Goal: Submit feedback/report problem: Submit feedback/report problem

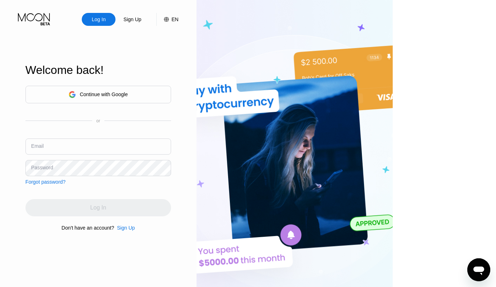
click at [318, 188] on img at bounding box center [294, 158] width 196 height 316
drag, startPoint x: 318, startPoint y: 188, endPoint x: 207, endPoint y: 166, distance: 113.7
click at [309, 184] on img at bounding box center [294, 158] width 196 height 316
click at [146, 148] on input "text" at bounding box center [98, 146] width 146 height 16
type input "n"
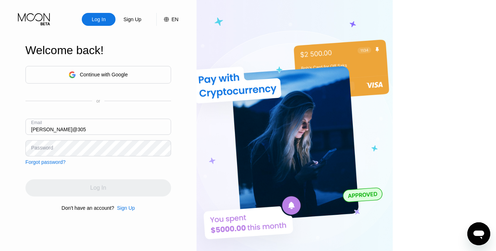
click at [129, 120] on input "[PERSON_NAME]@305" at bounding box center [98, 127] width 146 height 16
type input "[PERSON_NAME][EMAIL_ADDRESS][DOMAIN_NAME]"
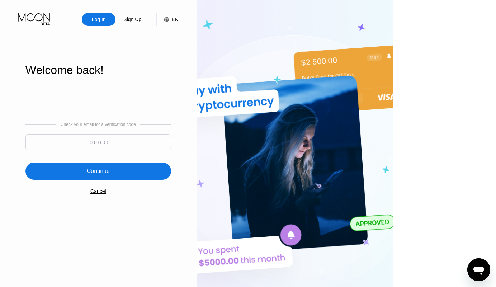
click at [136, 143] on input at bounding box center [98, 142] width 146 height 16
type input "222679"
click at [114, 179] on div "Continue" at bounding box center [98, 170] width 146 height 17
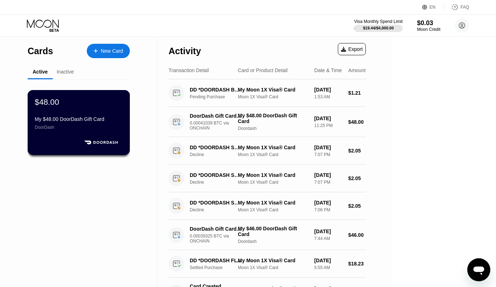
click at [106, 106] on div "$48.00" at bounding box center [79, 101] width 88 height 9
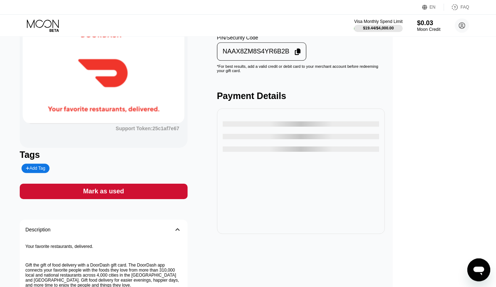
scroll to position [43, 0]
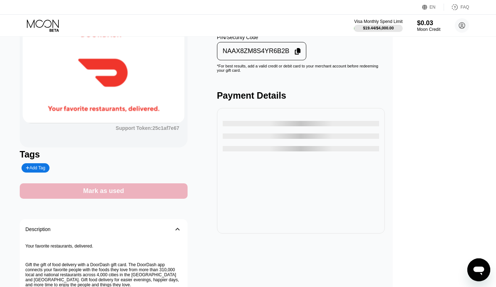
click at [118, 195] on div "Mark as used" at bounding box center [103, 191] width 41 height 8
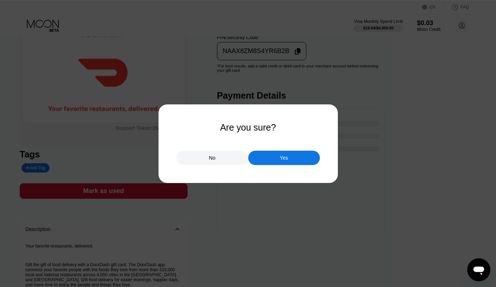
click at [260, 157] on div "Yes" at bounding box center [284, 158] width 72 height 14
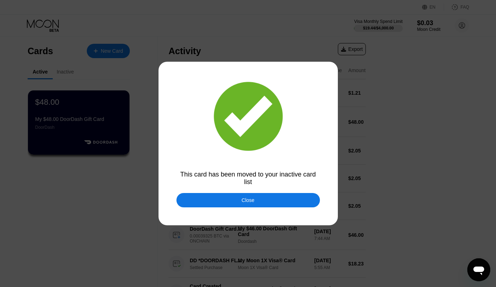
click at [297, 200] on div "Close" at bounding box center [247, 200] width 143 height 14
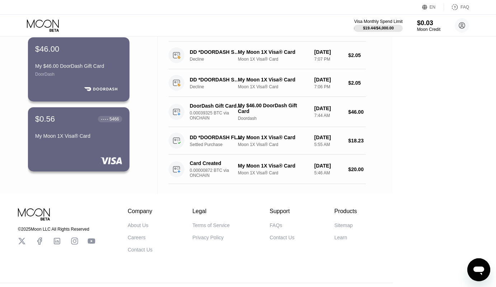
scroll to position [140, 0]
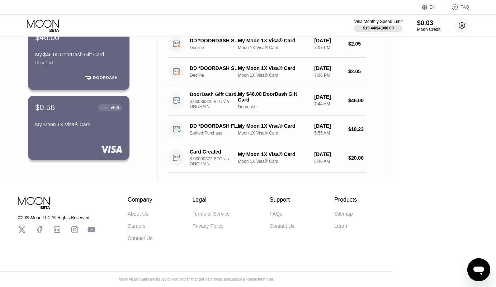
click at [465, 24] on circle at bounding box center [462, 25] width 14 height 14
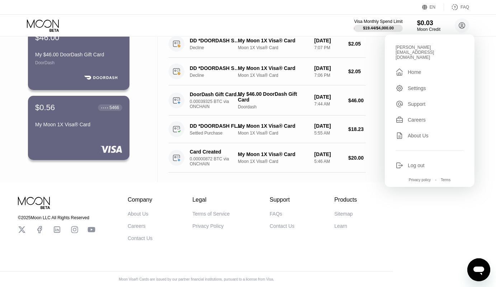
click at [418, 85] on div "Settings" at bounding box center [417, 88] width 18 height 6
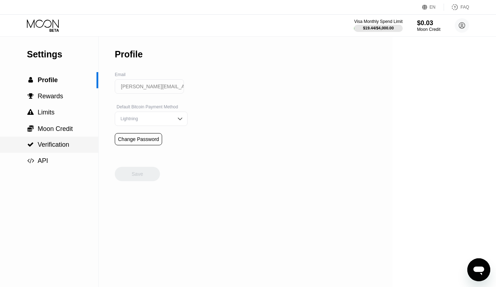
click at [68, 146] on span "Verification" at bounding box center [54, 144] width 32 height 7
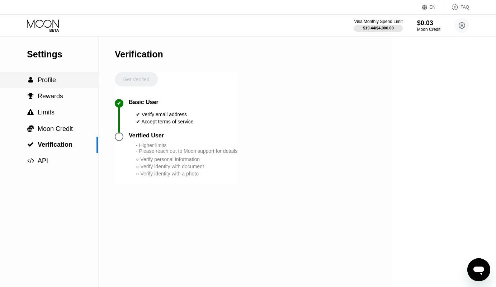
click at [74, 88] on div " Profile" at bounding box center [49, 80] width 98 height 16
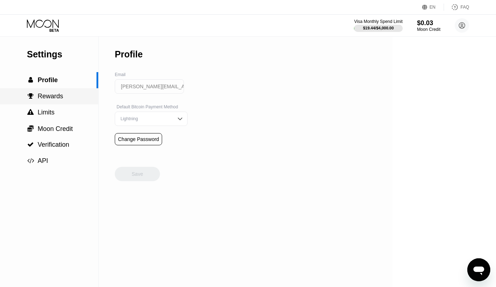
click at [72, 98] on div " Rewards" at bounding box center [49, 97] width 98 height 8
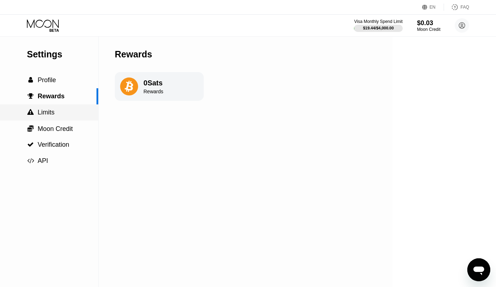
click at [63, 116] on div " Limits" at bounding box center [49, 113] width 98 height 8
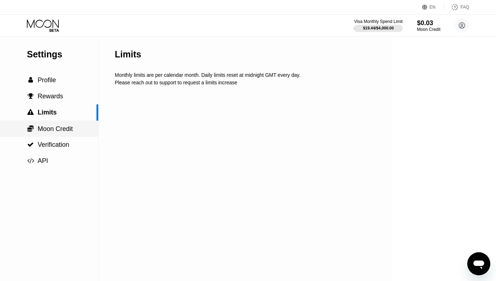
click at [59, 135] on div " Moon Credit" at bounding box center [49, 128] width 98 height 16
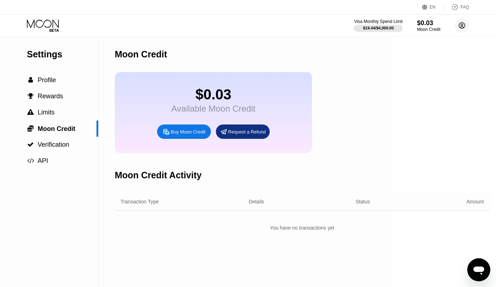
click at [462, 21] on circle at bounding box center [462, 25] width 14 height 14
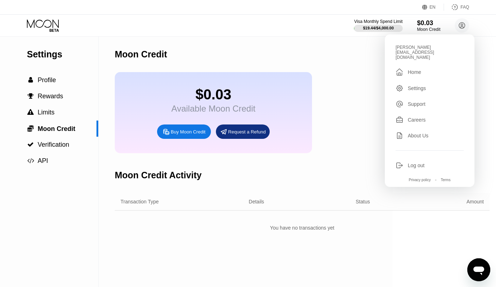
click at [421, 101] on div "Support" at bounding box center [417, 104] width 18 height 6
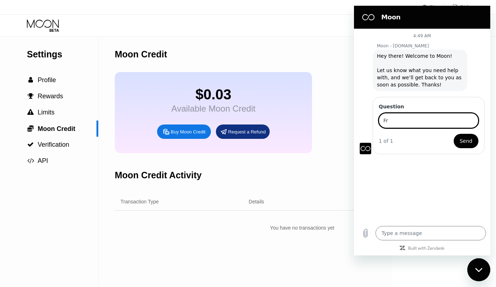
type input "F"
type input "Delete my account and scrub all my data. Thanks!"
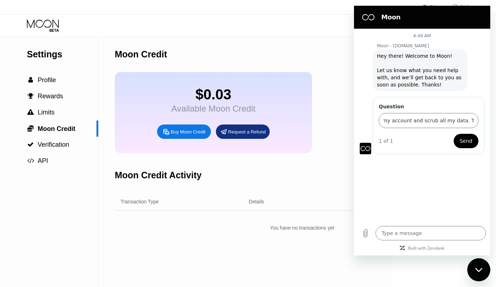
click at [468, 137] on span "Send" at bounding box center [466, 141] width 13 height 9
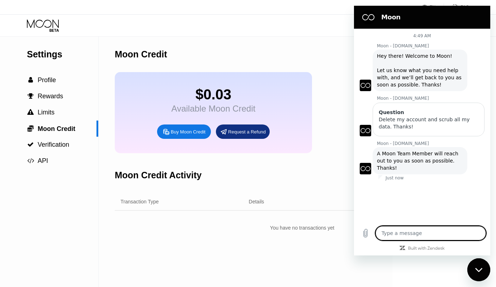
click at [483, 11] on div "Moon" at bounding box center [420, 17] width 125 height 14
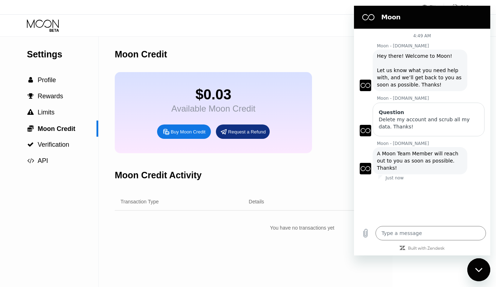
click at [281, 55] on div "Moon Credit" at bounding box center [302, 54] width 375 height 35
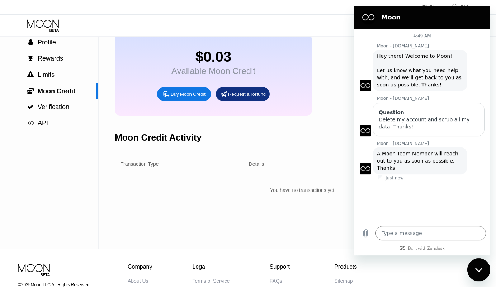
scroll to position [0, 0]
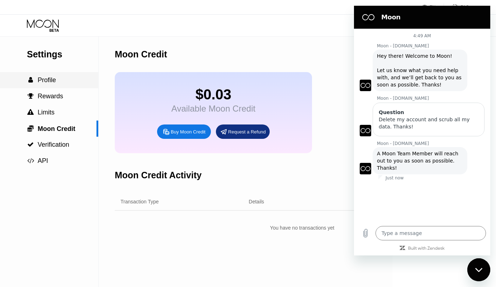
click at [26, 88] on div " Profile" at bounding box center [49, 80] width 98 height 16
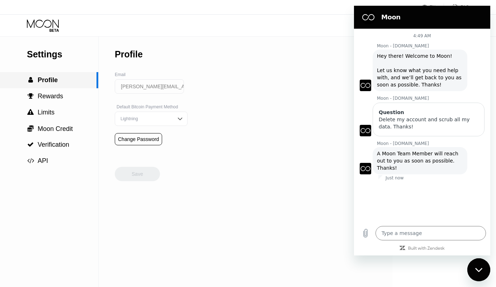
drag, startPoint x: 49, startPoint y: 84, endPoint x: 11, endPoint y: 74, distance: 39.2
click at [49, 84] on span "Profile" at bounding box center [48, 79] width 20 height 7
click at [453, 4] on icon at bounding box center [454, 7] width 7 height 7
click at [485, 15] on section "Moon" at bounding box center [422, 17] width 136 height 23
click at [370, 17] on figure at bounding box center [368, 17] width 14 height 14
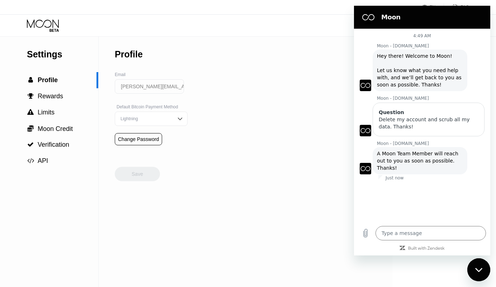
click at [393, 257] on div "Settings  Profile  Rewards  Limits  Moon Credit  Verification  API Profil…" at bounding box center [196, 162] width 393 height 250
click at [480, 261] on div "Close messaging window" at bounding box center [479, 270] width 22 height 22
type textarea "x"
